Goal: Transaction & Acquisition: Purchase product/service

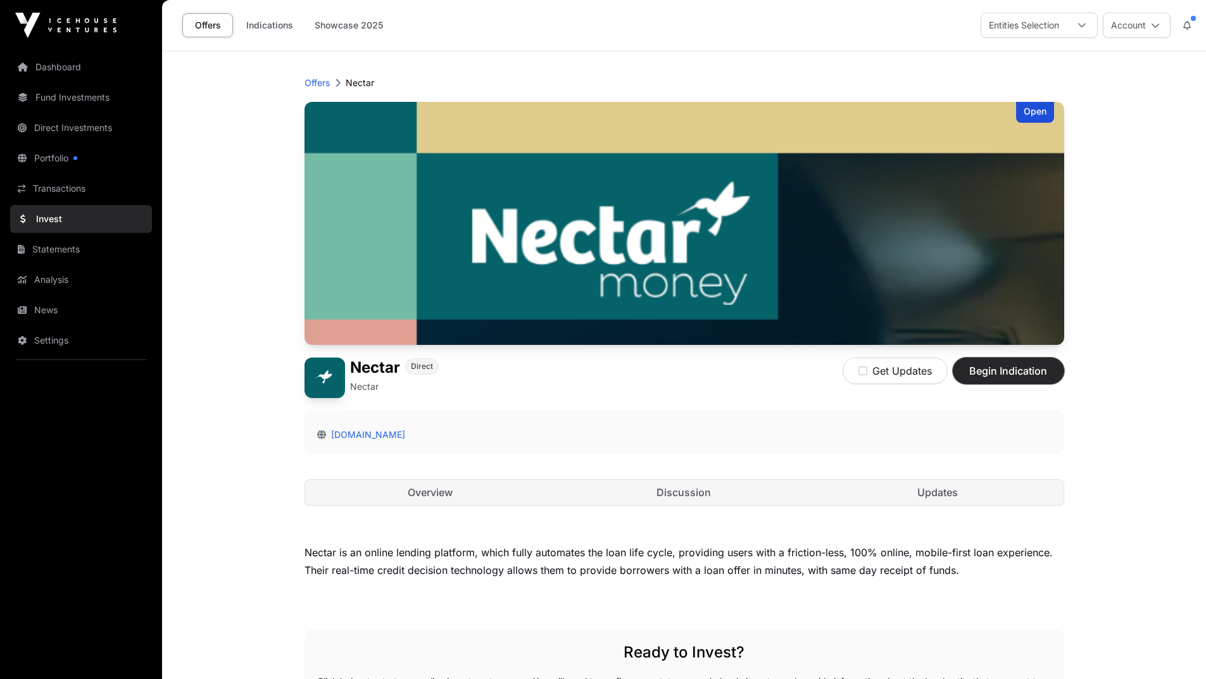
click at [987, 367] on span "Begin Indication" at bounding box center [1008, 370] width 80 height 15
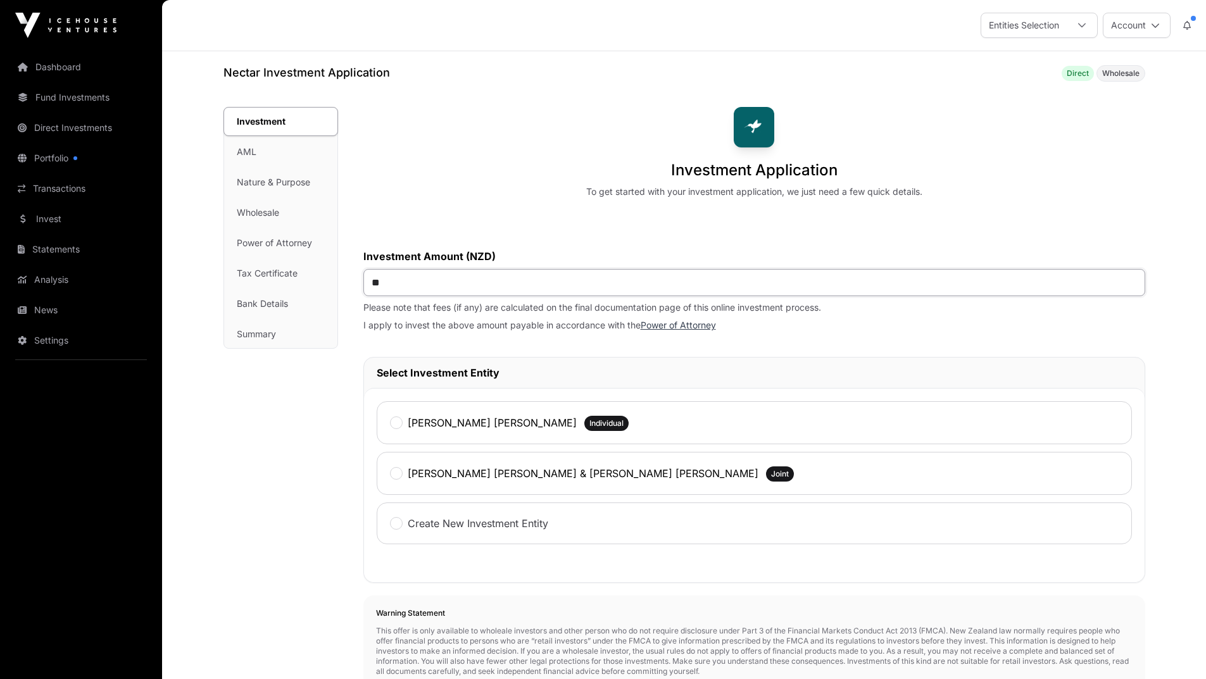
click at [457, 283] on input "**" at bounding box center [754, 282] width 782 height 27
type input "******"
click at [294, 449] on div "Investment AML Nature & Purpose Wholesale Power of Attorney Tax Certificate Ban…" at bounding box center [280, 544] width 115 height 874
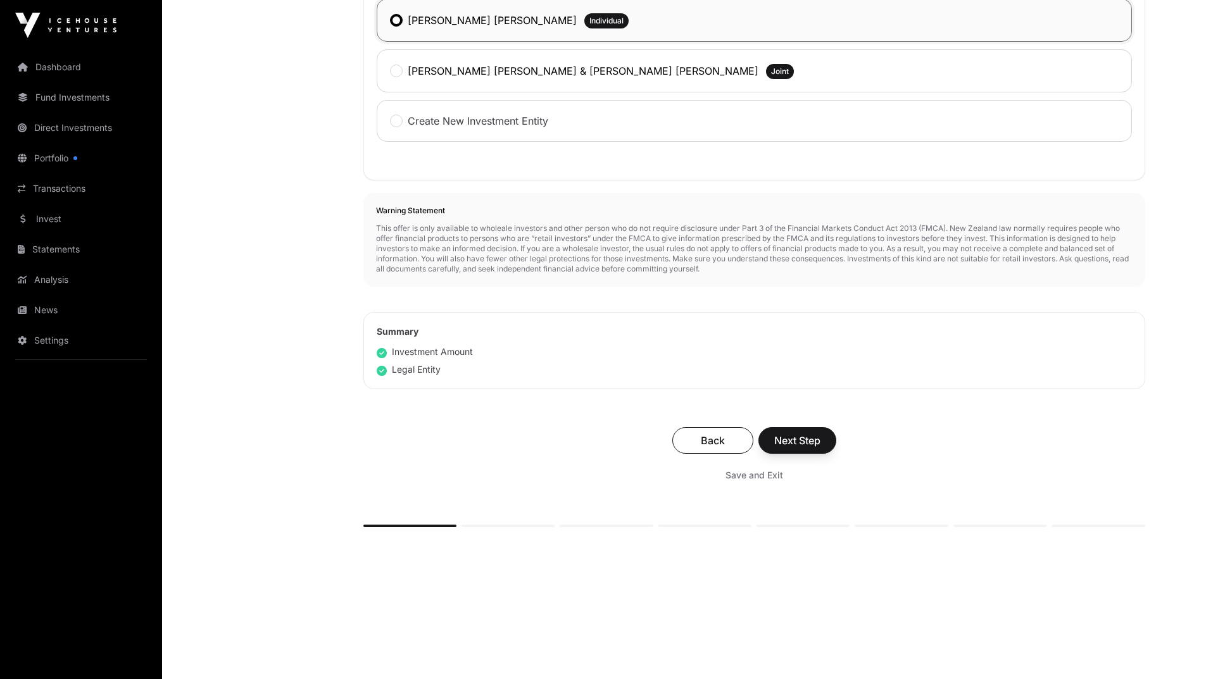
scroll to position [410, 0]
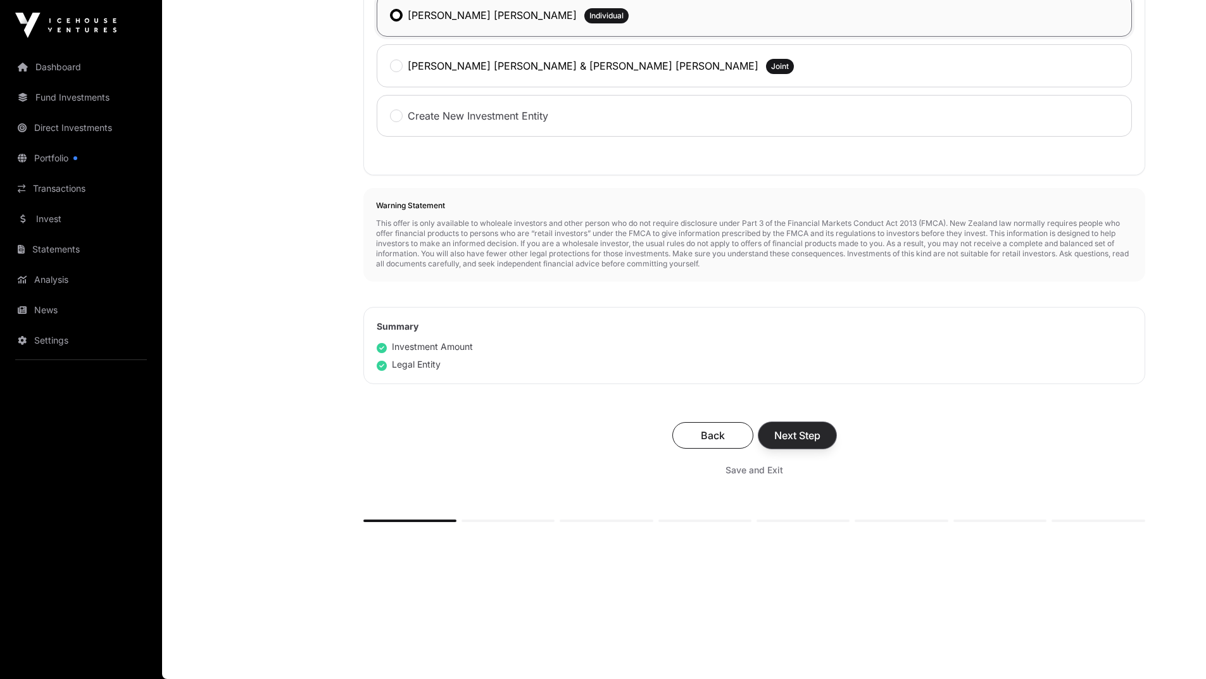
click at [797, 441] on span "Next Step" at bounding box center [797, 435] width 46 height 15
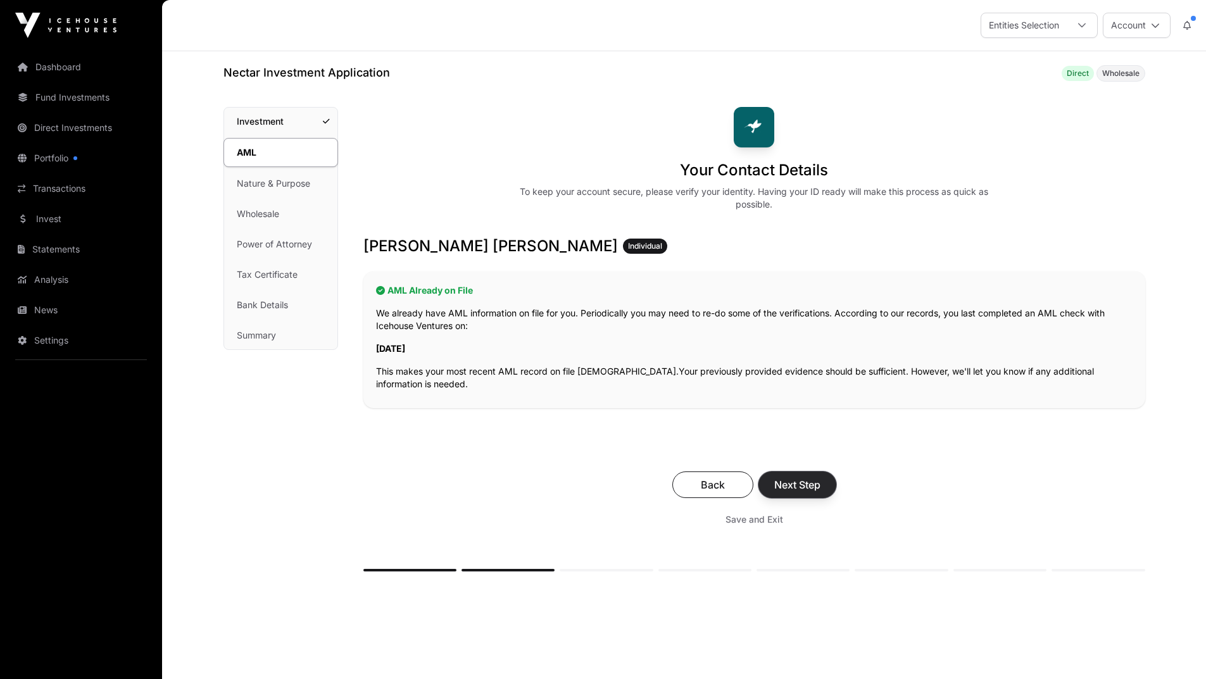
click at [795, 480] on span "Next Step" at bounding box center [797, 484] width 46 height 15
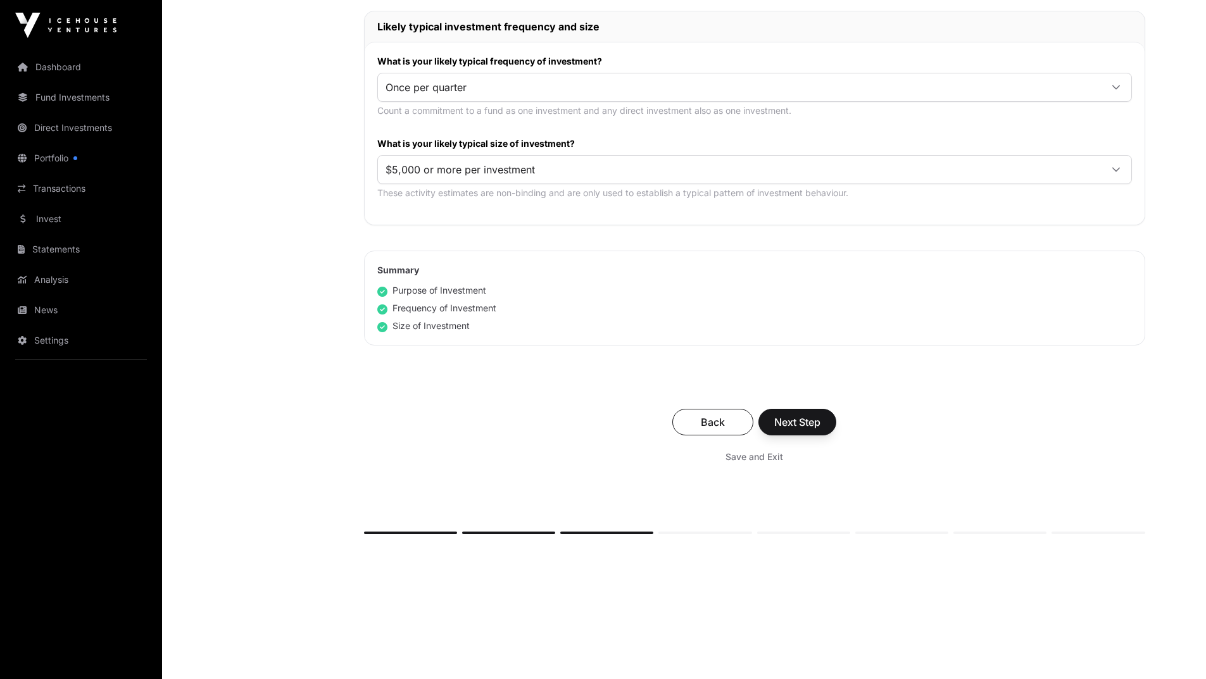
scroll to position [644, 0]
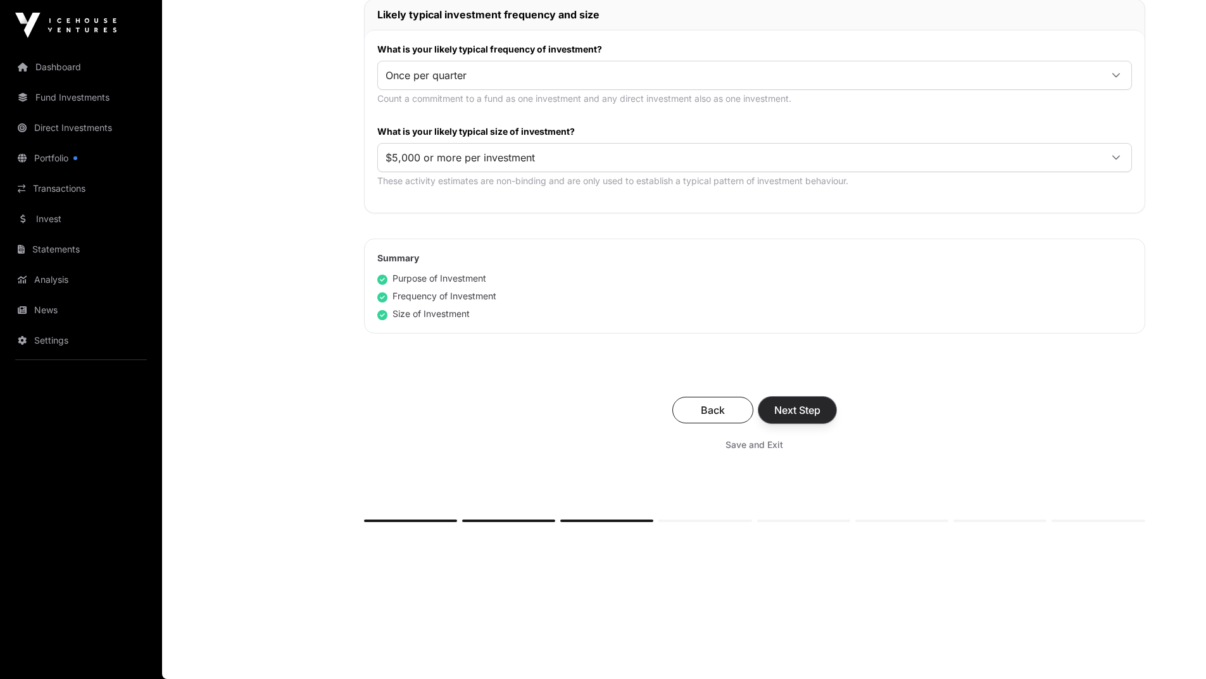
click at [793, 406] on span "Next Step" at bounding box center [797, 410] width 46 height 15
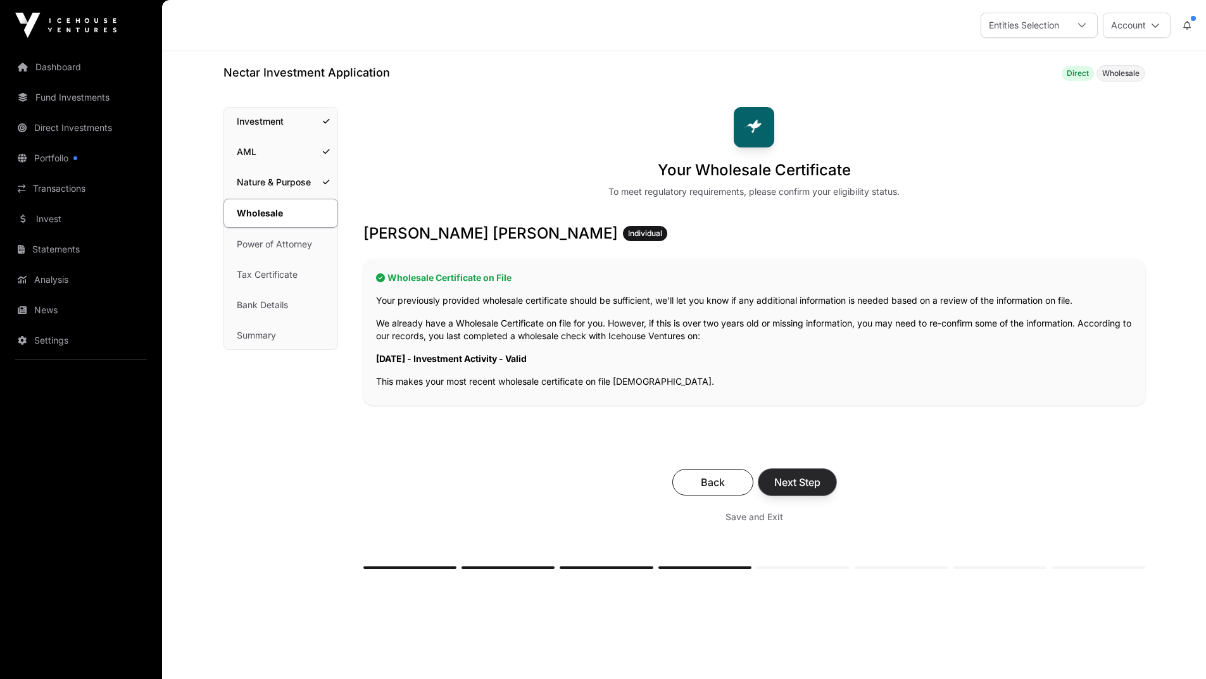
click at [794, 479] on span "Next Step" at bounding box center [797, 482] width 46 height 15
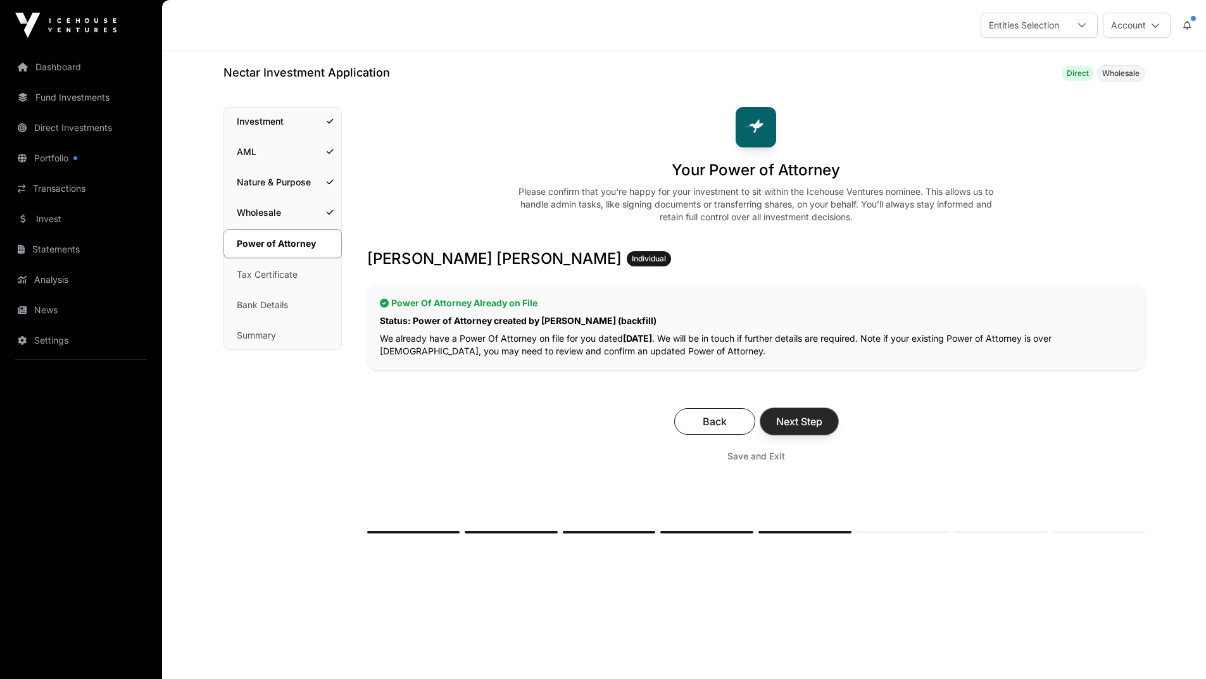
click at [800, 420] on span "Next Step" at bounding box center [799, 421] width 46 height 15
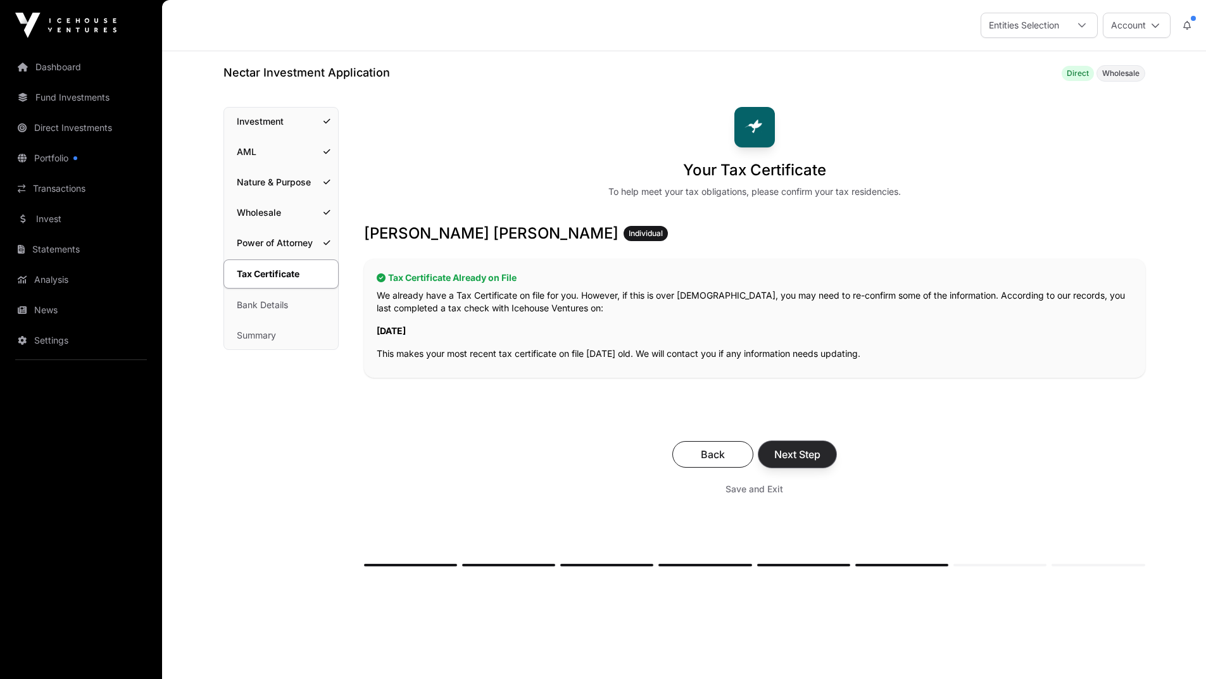
click at [794, 454] on span "Next Step" at bounding box center [797, 454] width 46 height 15
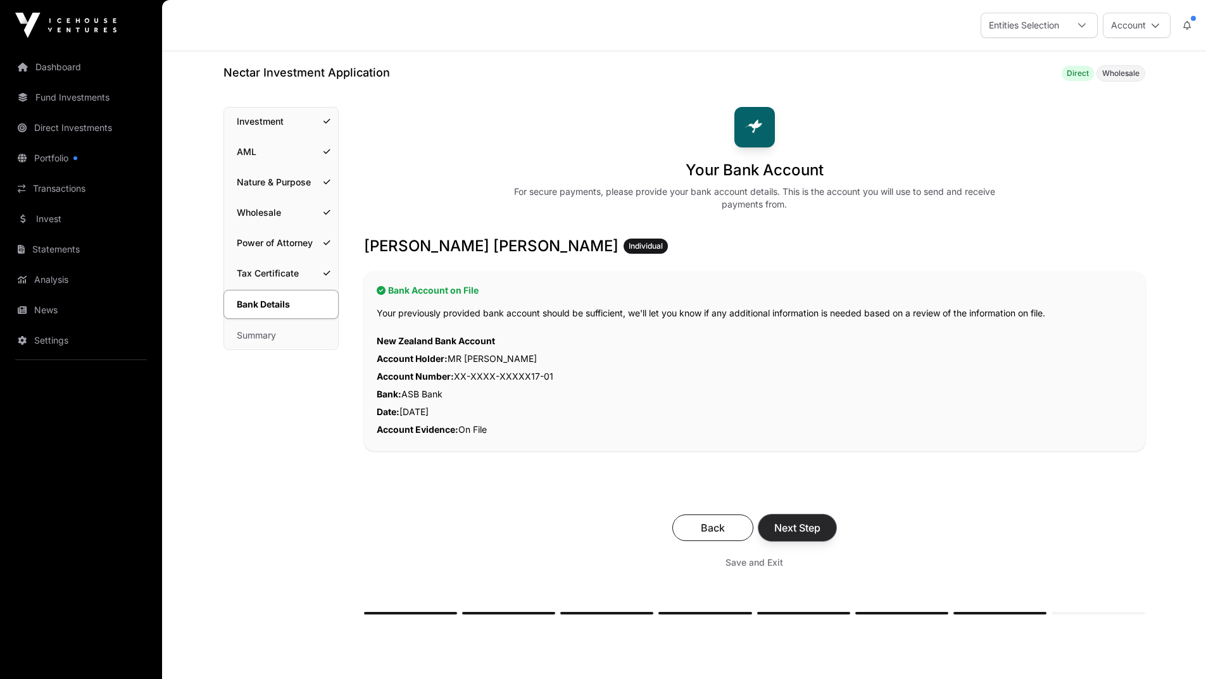
click at [793, 528] on span "Next Step" at bounding box center [797, 527] width 46 height 15
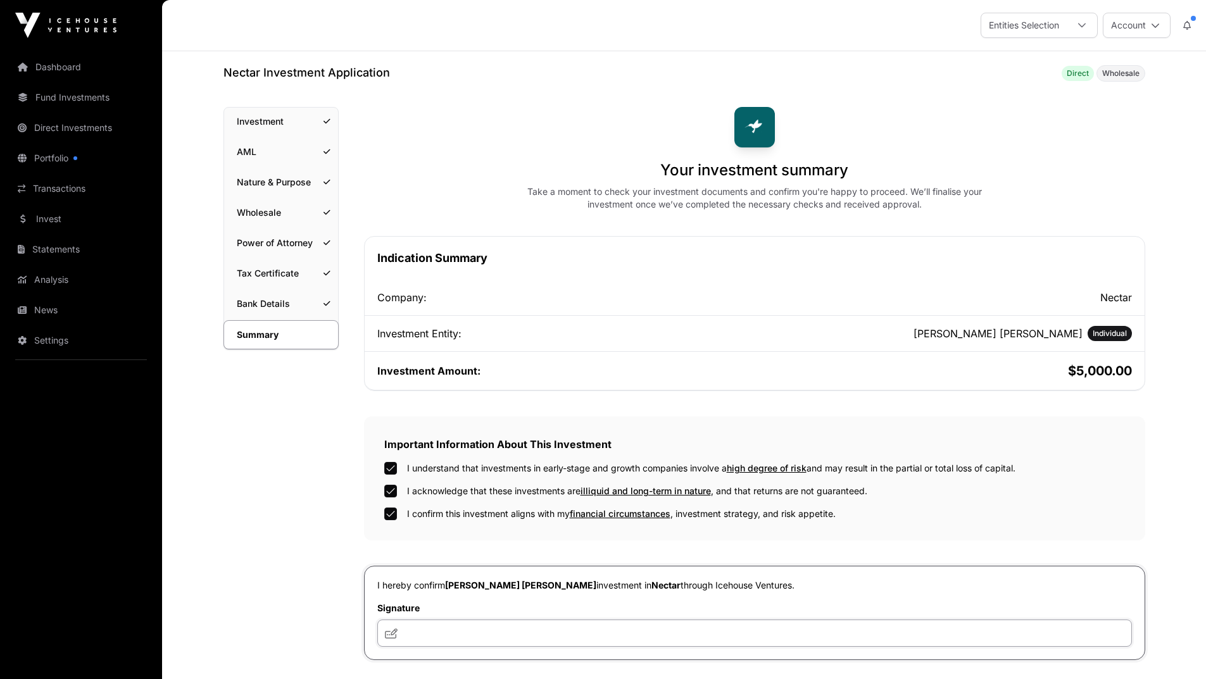
click at [456, 624] on input "text" at bounding box center [754, 633] width 755 height 27
type input "**********"
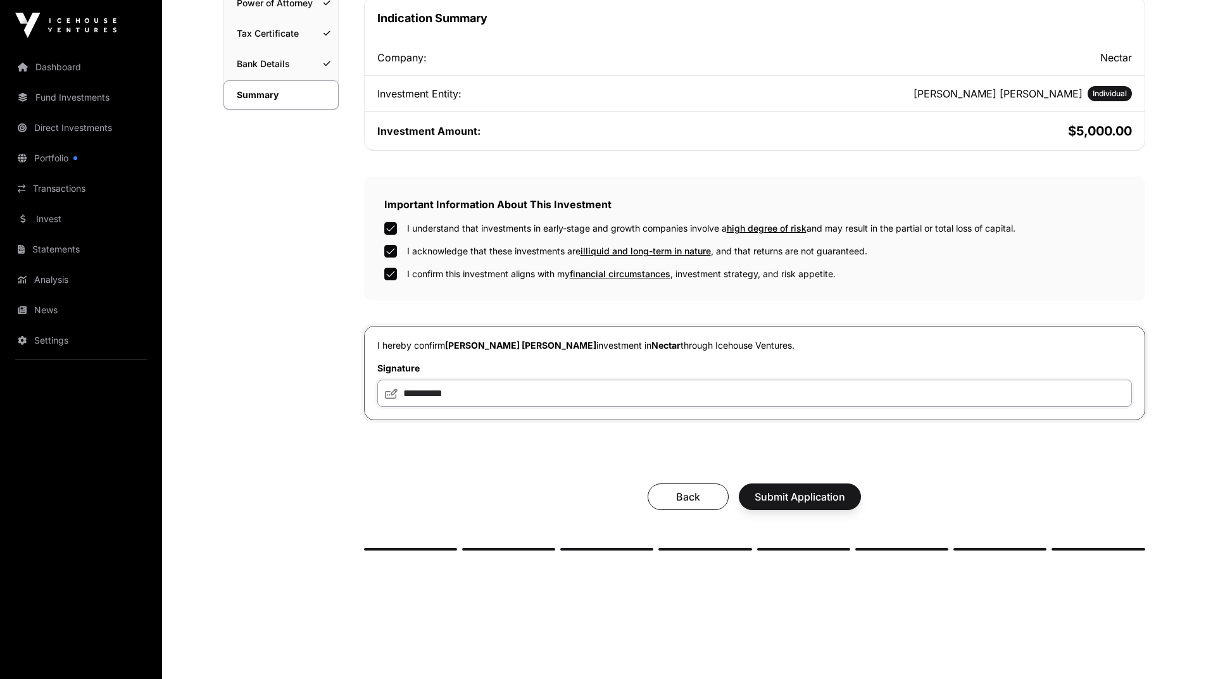
scroll to position [270, 0]
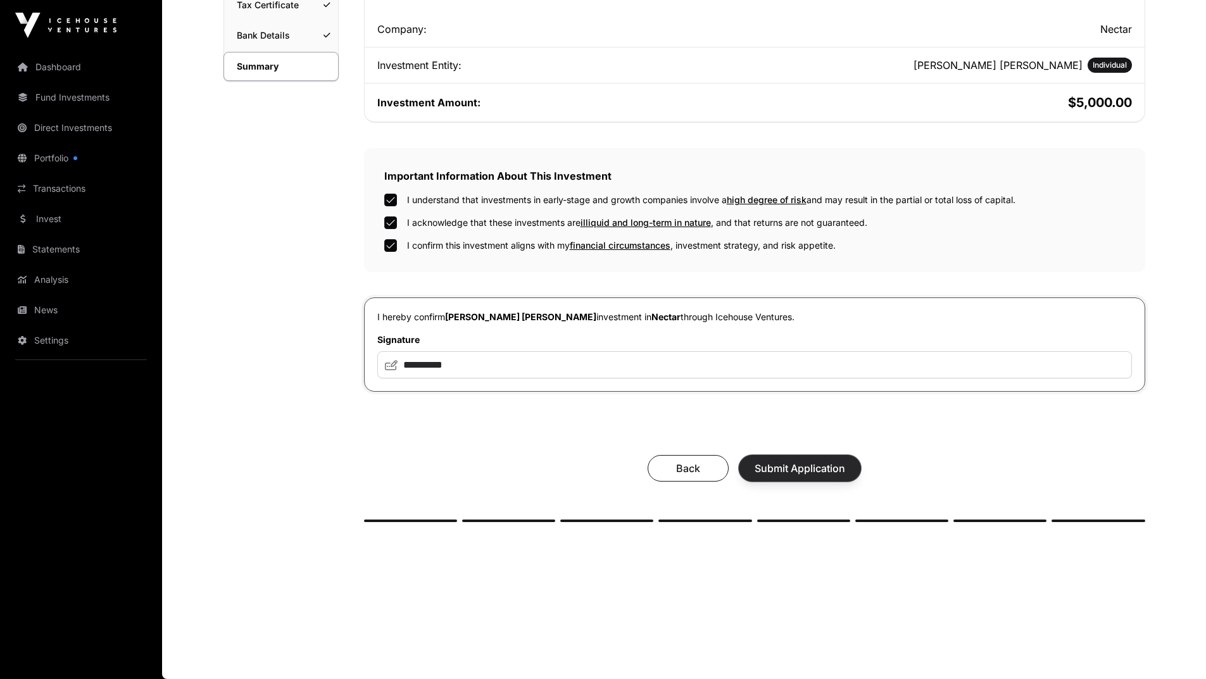
click at [767, 466] on span "Submit Application" at bounding box center [800, 468] width 91 height 15
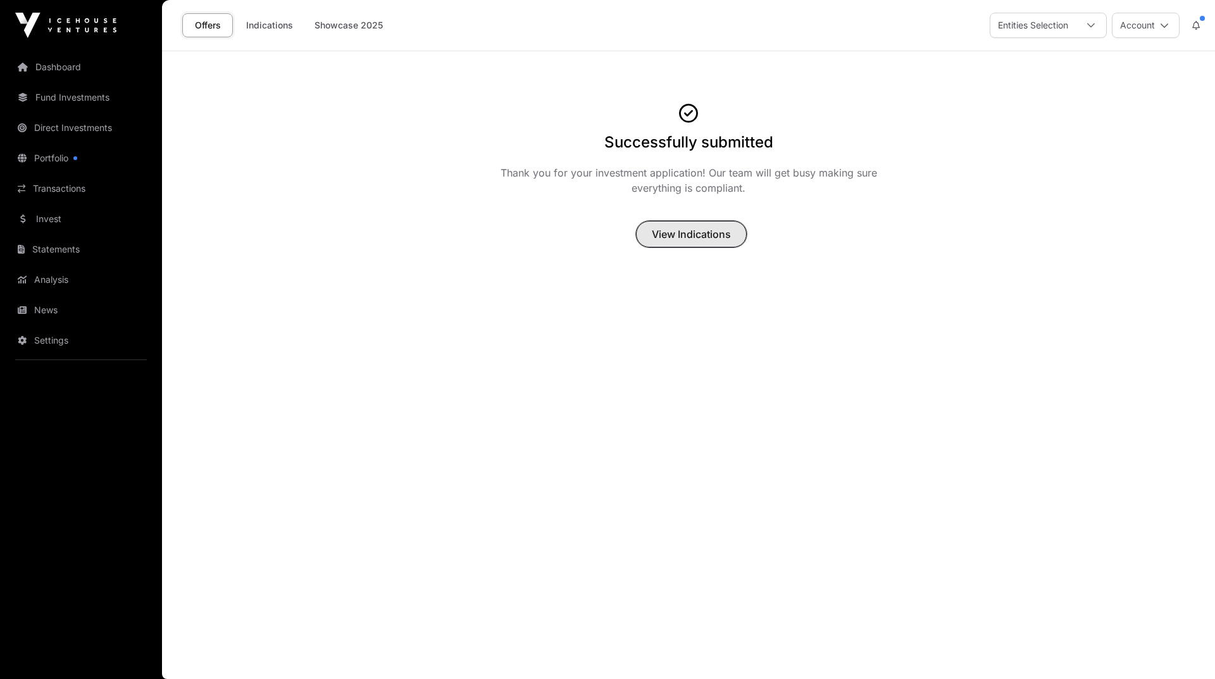
click at [730, 230] on span "View Indications" at bounding box center [691, 234] width 79 height 15
